Goal: Check status: Check status

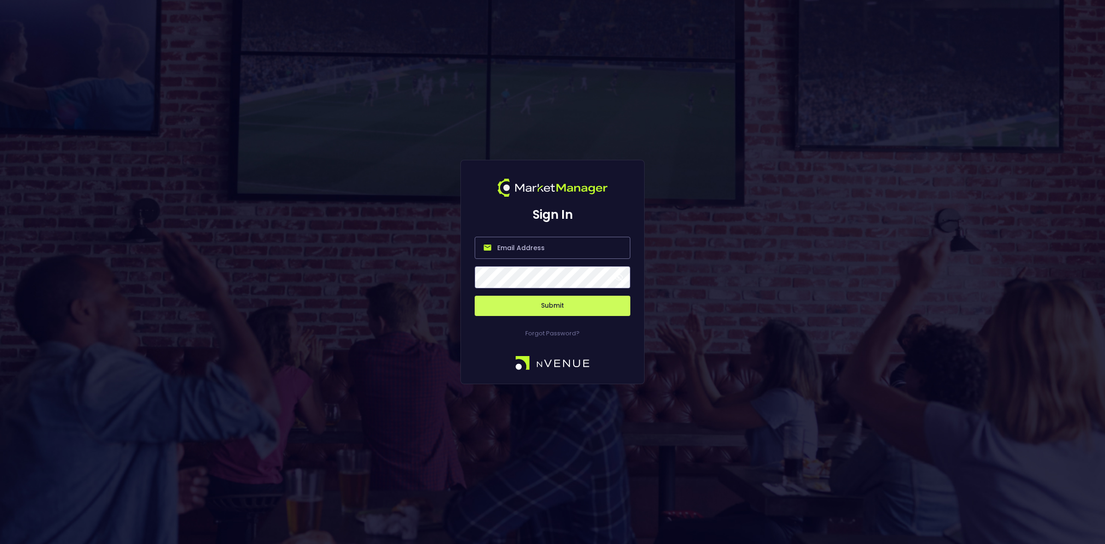
click at [521, 252] on input "email" at bounding box center [553, 248] width 156 height 22
type input "[EMAIL_ADDRESS][DOMAIN_NAME]"
click at [533, 308] on button "Submit" at bounding box center [553, 306] width 156 height 20
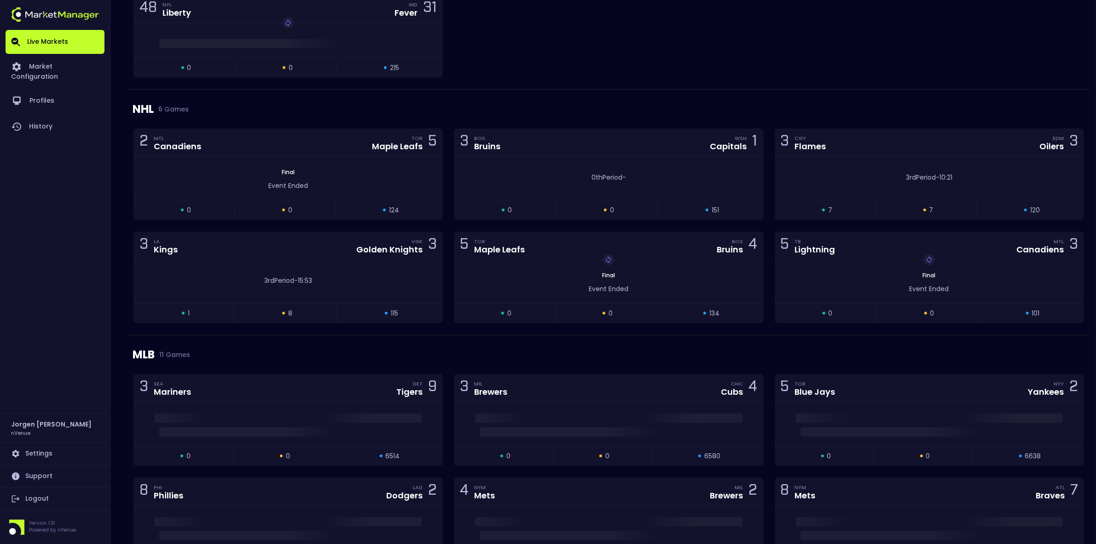
scroll to position [1151, 0]
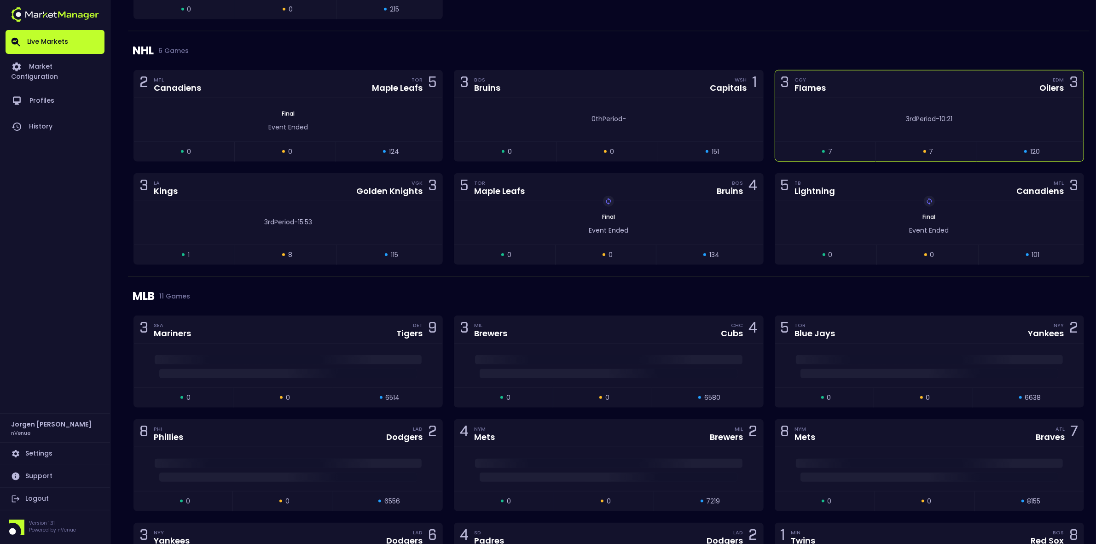
click at [844, 124] on div "3rd Period - 10:21" at bounding box center [930, 119] width 258 height 10
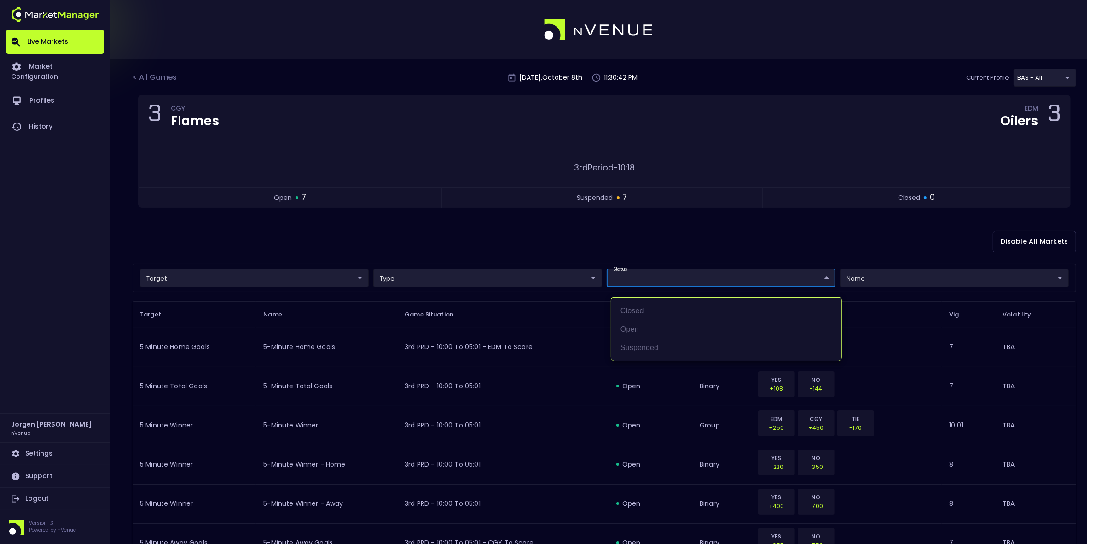
click at [710, 279] on body "Live Markets Market Configuration Profiles History [PERSON_NAME] nVenue Setting…" at bounding box center [548, 461] width 1096 height 922
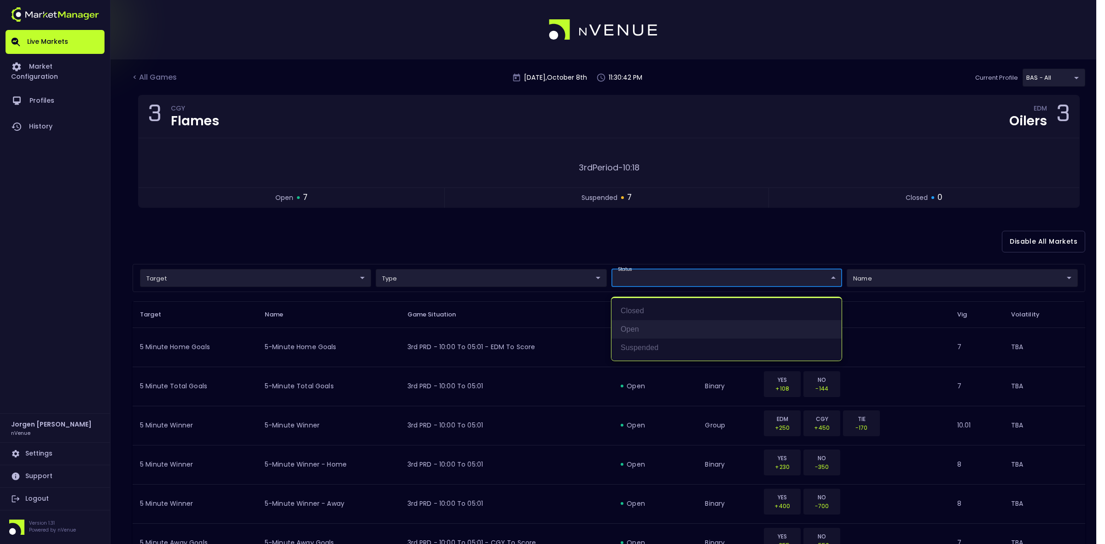
click at [670, 324] on li "open" at bounding box center [726, 329] width 230 height 18
type input "open"
click at [602, 250] on div at bounding box center [552, 272] width 1105 height 544
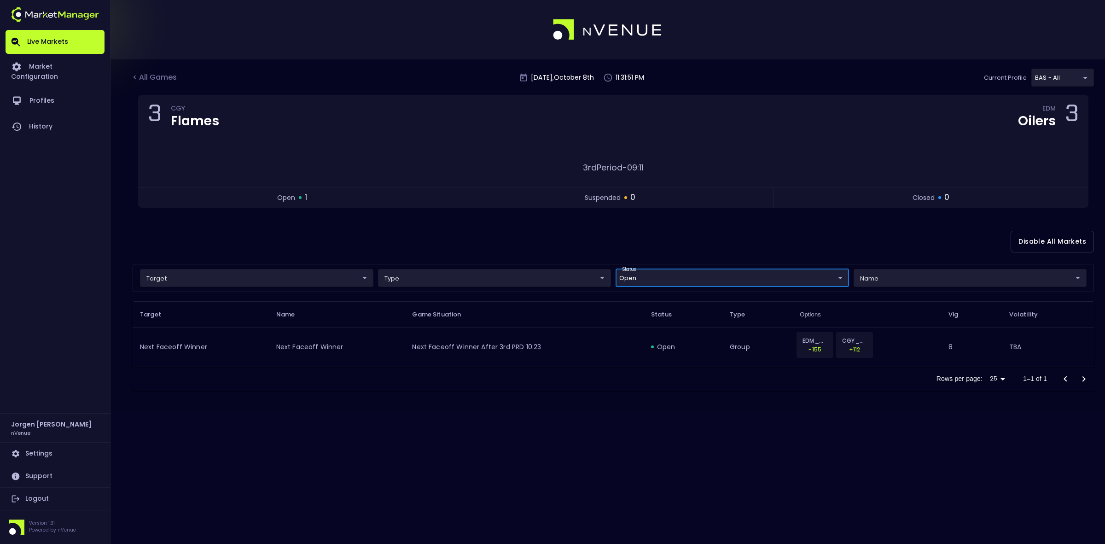
click at [258, 278] on body "Live Markets Market Configuration Profiles History [PERSON_NAME] nVenue Setting…" at bounding box center [552, 272] width 1105 height 544
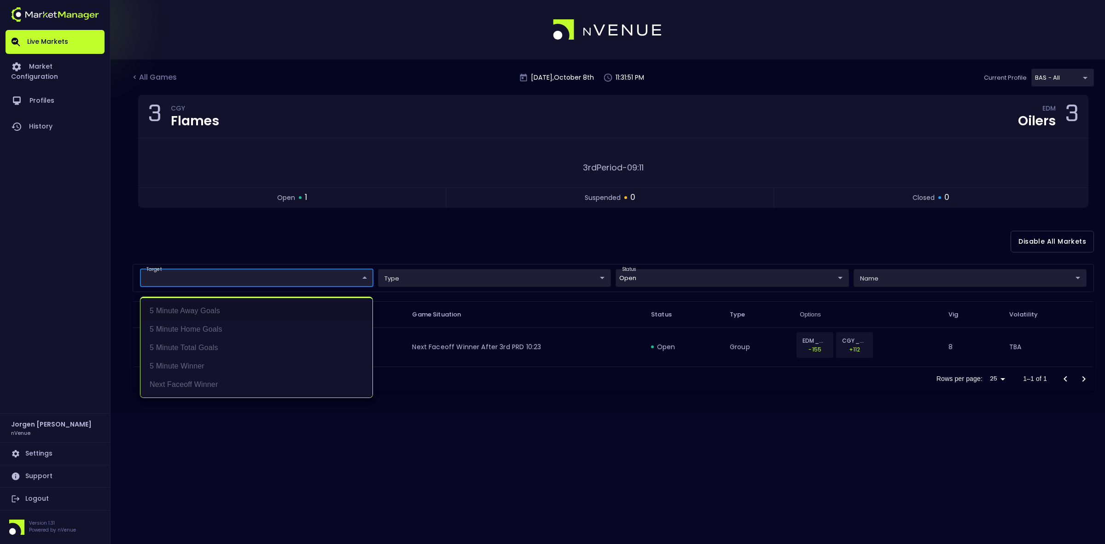
click at [268, 253] on div at bounding box center [552, 272] width 1105 height 544
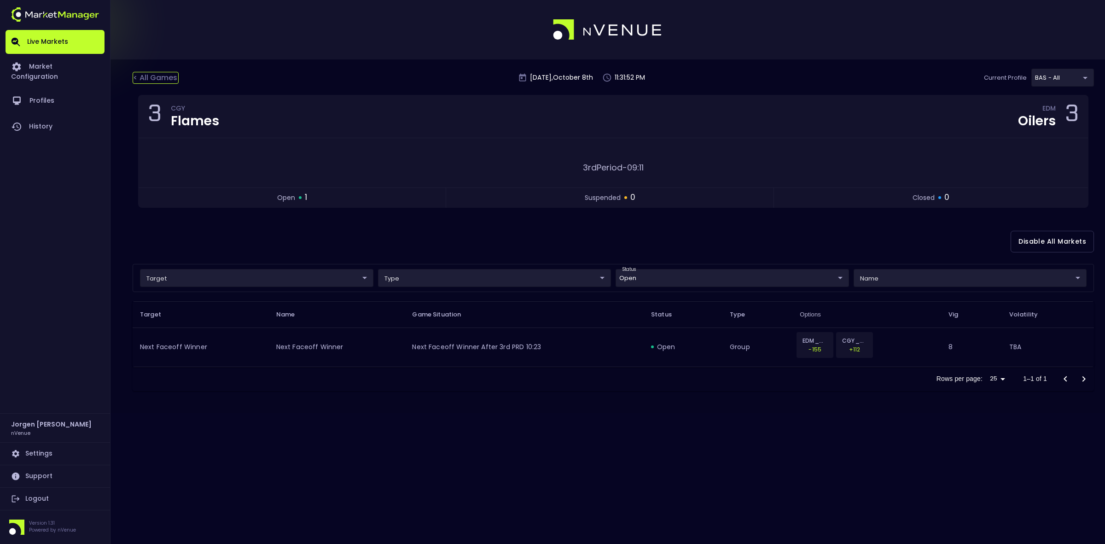
click at [168, 83] on div "< All Games" at bounding box center [156, 78] width 46 height 12
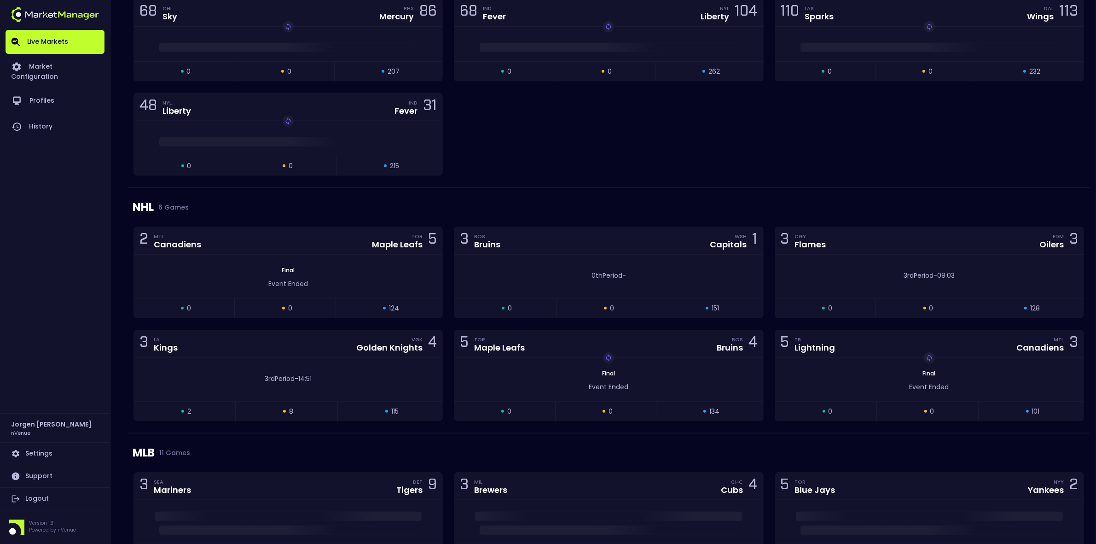
scroll to position [1036, 0]
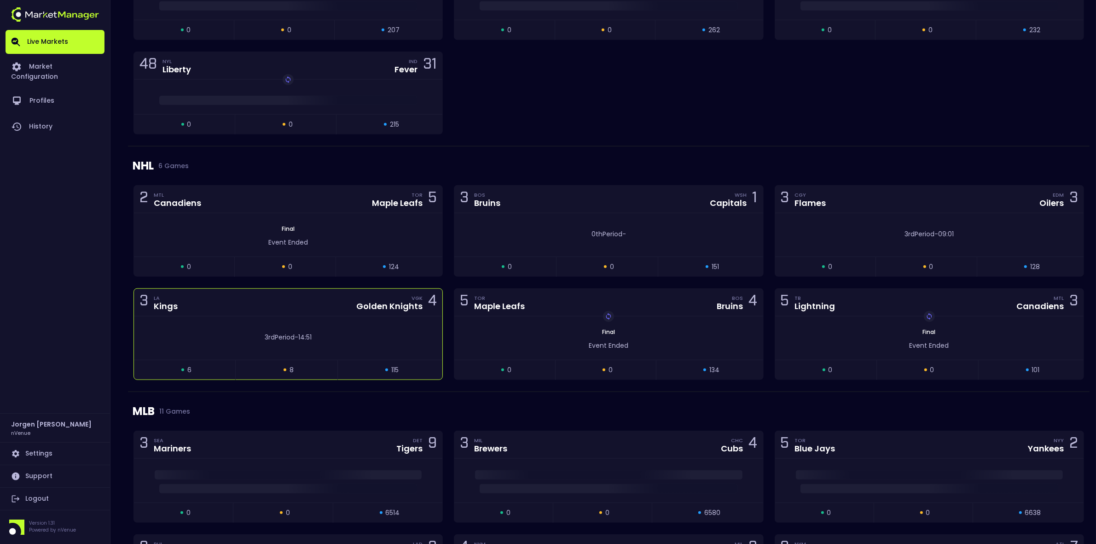
click at [326, 333] on div "3rd Period - 14:51" at bounding box center [288, 335] width 308 height 14
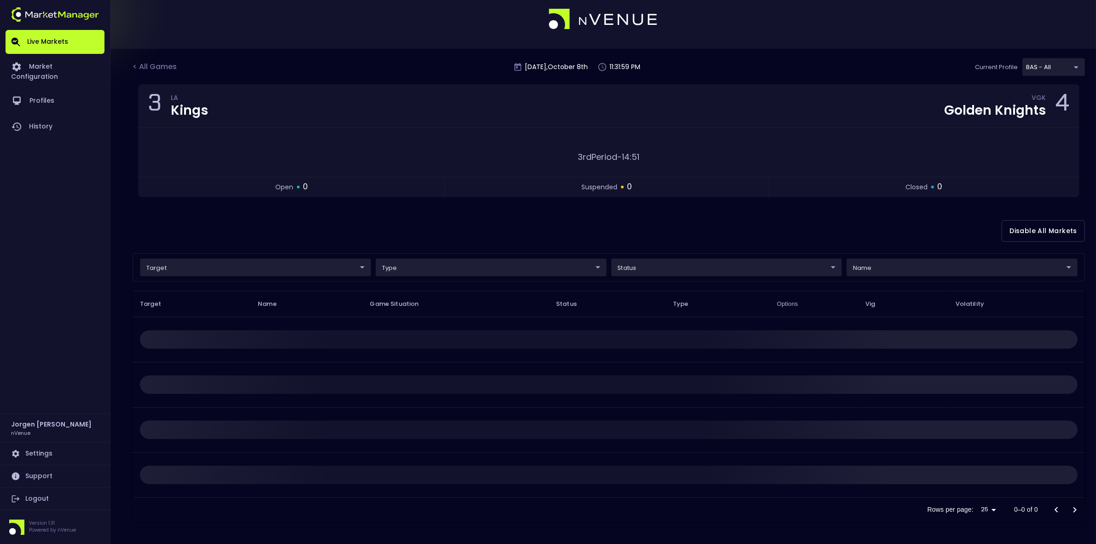
scroll to position [0, 0]
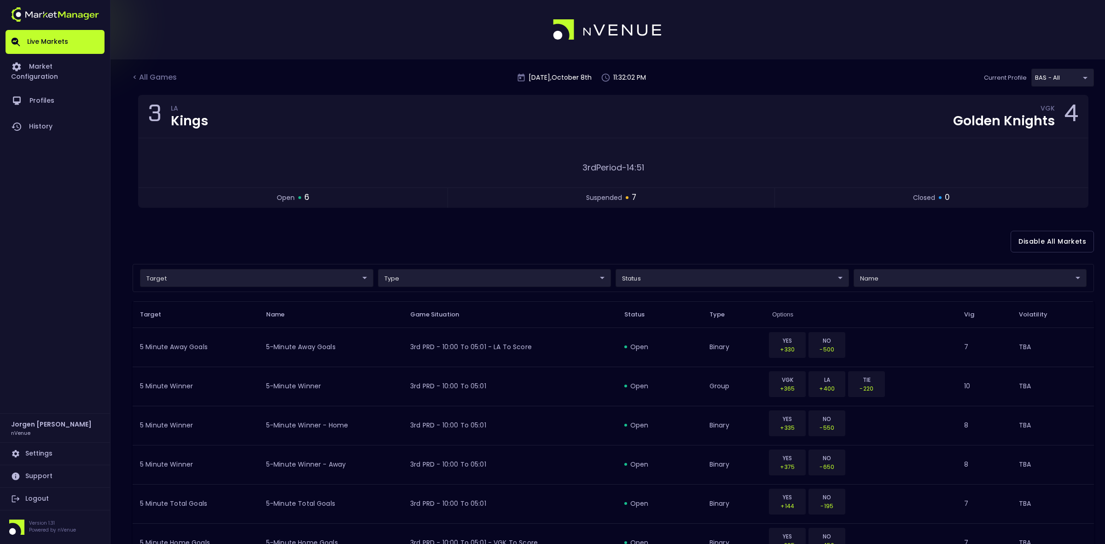
click at [670, 275] on body "Live Markets Market Configuration Profiles History [PERSON_NAME] nVenue Setting…" at bounding box center [552, 441] width 1105 height 883
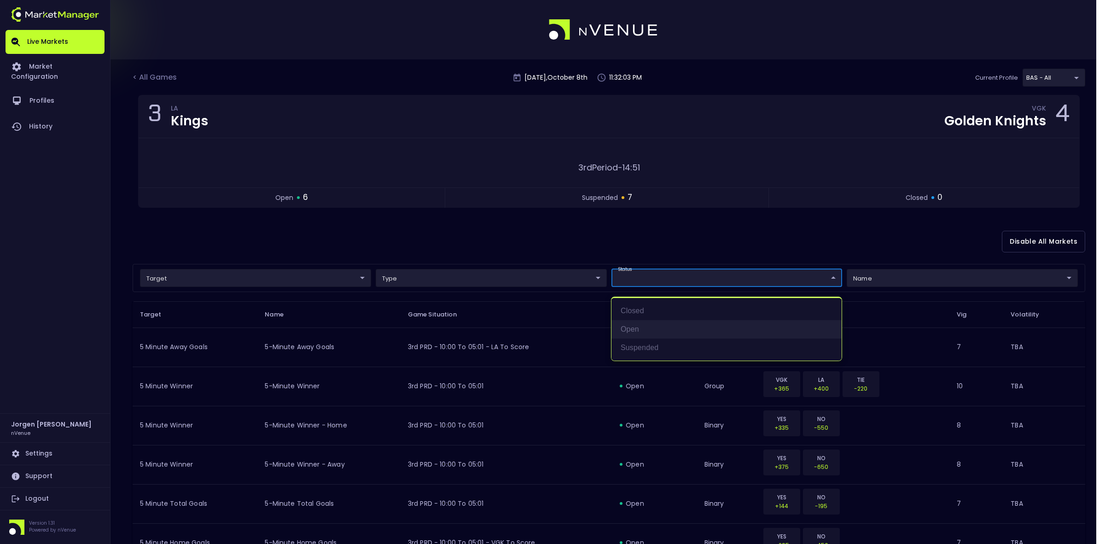
click at [631, 332] on li "open" at bounding box center [726, 329] width 230 height 18
type input "open"
click at [675, 240] on div at bounding box center [552, 272] width 1105 height 544
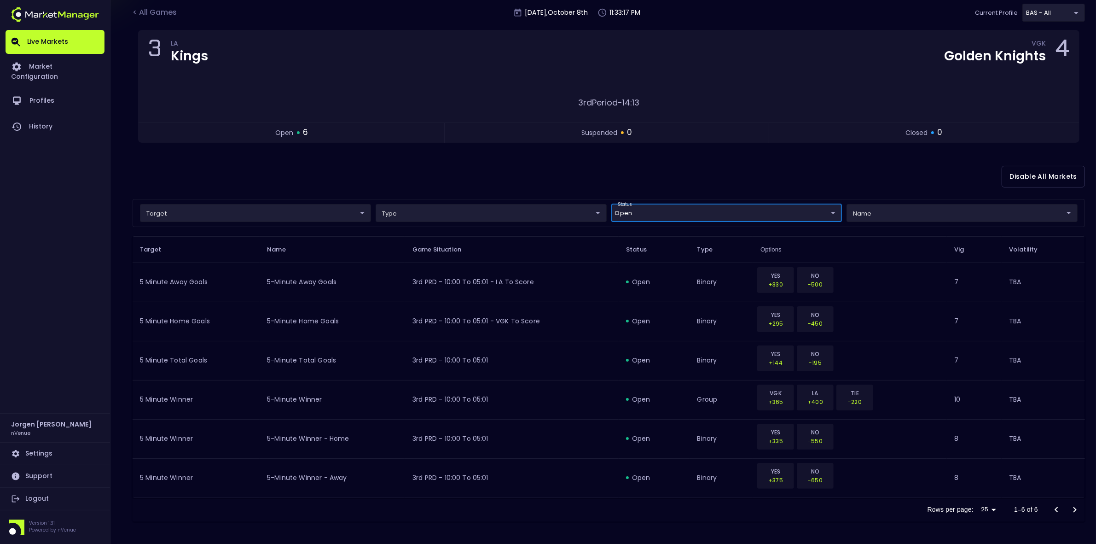
scroll to position [66, 0]
click at [464, 523] on div "< All Games [DATE] 11:33:18 PM Current Profile BAS - All 0d810fa5-e353-4d9c-b11…" at bounding box center [548, 268] width 1096 height 549
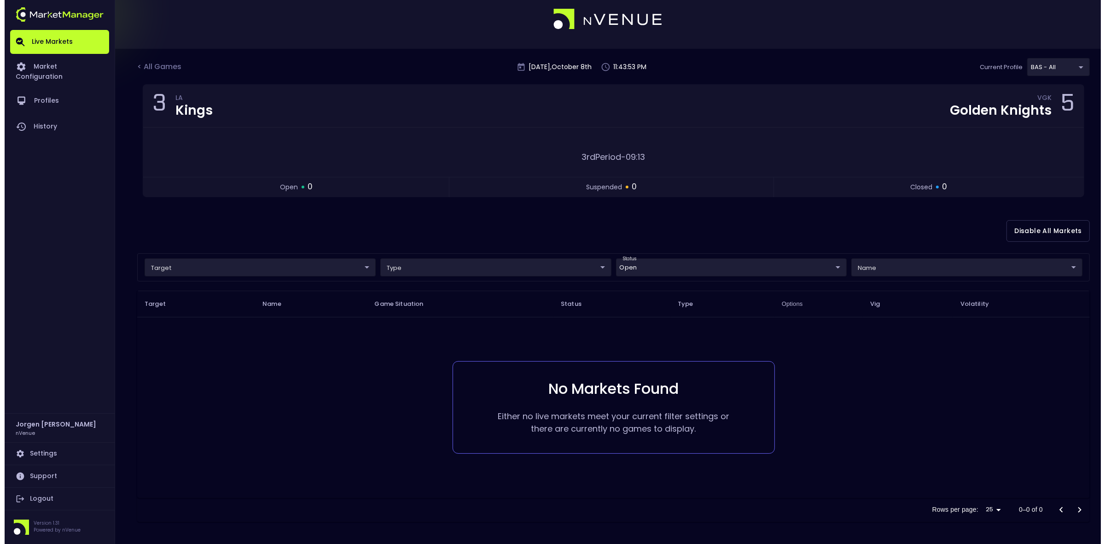
scroll to position [0, 0]
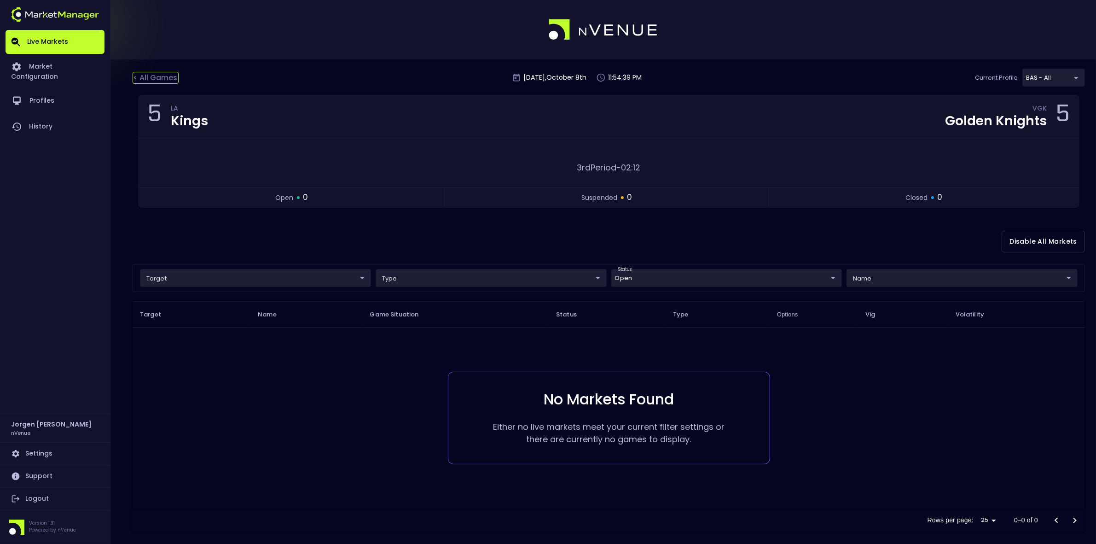
click at [162, 74] on div "< All Games" at bounding box center [156, 78] width 46 height 12
